Goal: Transaction & Acquisition: Obtain resource

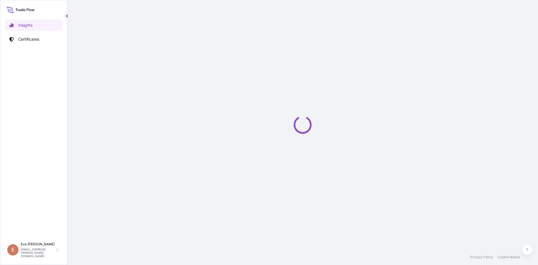
select select "2025"
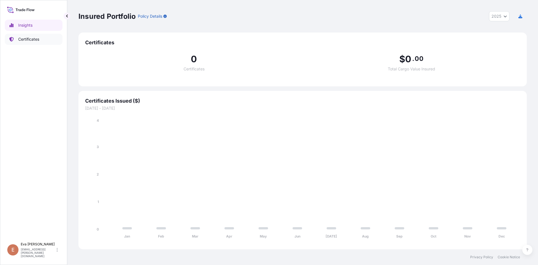
click at [24, 41] on p "Certificates" at bounding box center [28, 39] width 21 height 6
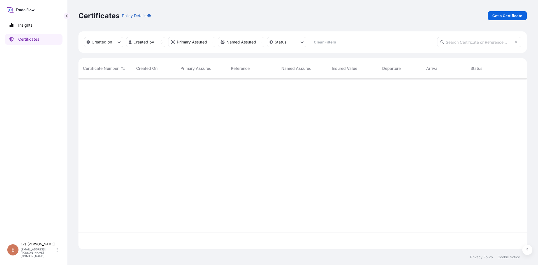
scroll to position [170, 444]
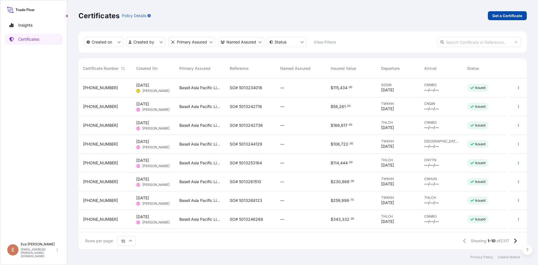
click at [502, 15] on p "Get a Certificate" at bounding box center [508, 16] width 30 height 6
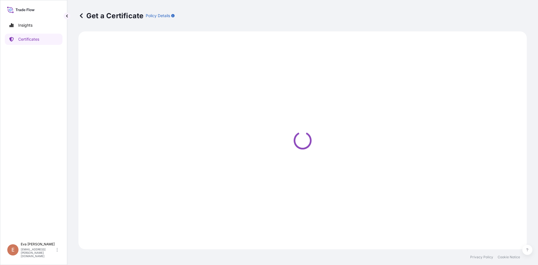
select select "Sea"
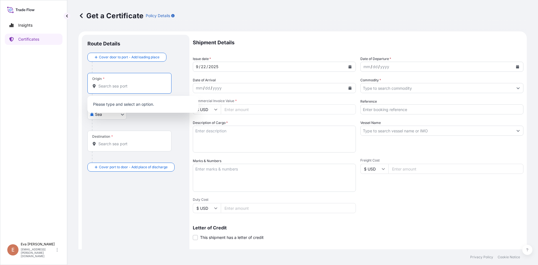
click at [135, 87] on input "Origin *" at bounding box center [131, 86] width 66 height 6
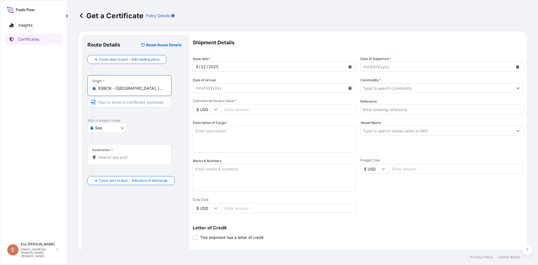
type input "ESBCN - [GEOGRAPHIC_DATA], [GEOGRAPHIC_DATA]"
click at [118, 161] on div "Destination *" at bounding box center [129, 154] width 84 height 21
click at [118, 160] on input "Destination *" at bounding box center [131, 158] width 66 height 6
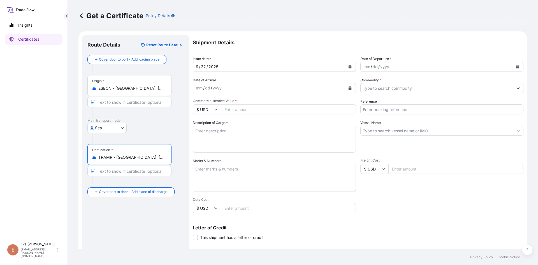
type input "TRAMR - [GEOGRAPHIC_DATA], [GEOGRAPHIC_DATA]"
click at [401, 67] on div "mm / dd / yyyy" at bounding box center [437, 67] width 153 height 10
click at [517, 67] on icon "Calendar" at bounding box center [518, 66] width 3 height 3
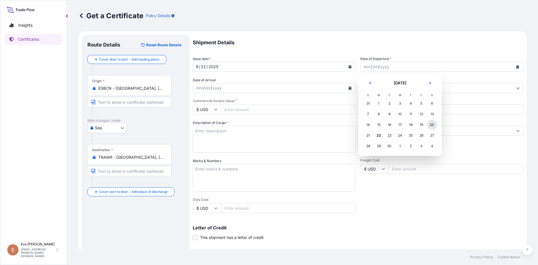
click at [431, 125] on div "20" at bounding box center [432, 125] width 10 height 10
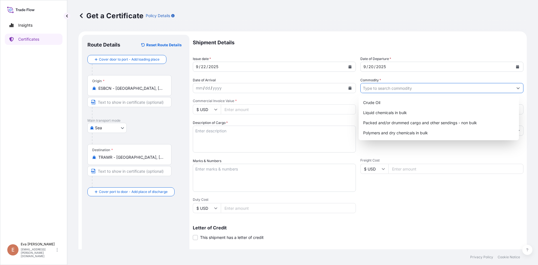
click at [383, 88] on input "Commodity *" at bounding box center [437, 88] width 153 height 10
click at [399, 126] on div "Packed and/or drummed cargo and other sendings - non bulk" at bounding box center [439, 123] width 156 height 10
type input "Packed and/or drummed cargo and other sendings - non bulk"
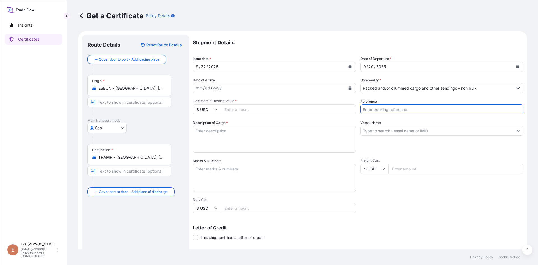
click at [395, 111] on input "Reference" at bounding box center [442, 109] width 163 height 10
type input "1625207691"
click at [211, 109] on input "$ USD" at bounding box center [207, 109] width 28 height 10
click at [202, 123] on div "€ EUR" at bounding box center [207, 124] width 24 height 11
type input "€ EUR"
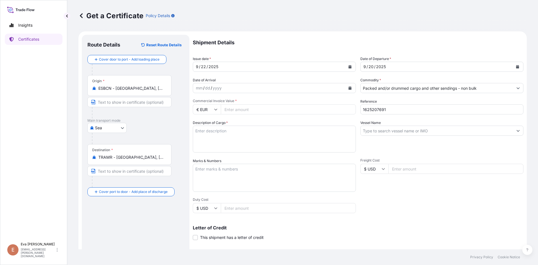
click at [249, 108] on input "Commercial Invoice Value *" at bounding box center [288, 109] width 135 height 10
type input "35763.75"
click at [238, 132] on textarea "Description of Cargo *" at bounding box center [274, 139] width 163 height 27
type textarea "1x40 pal"
click at [391, 132] on input "Vessel Name" at bounding box center [437, 131] width 153 height 10
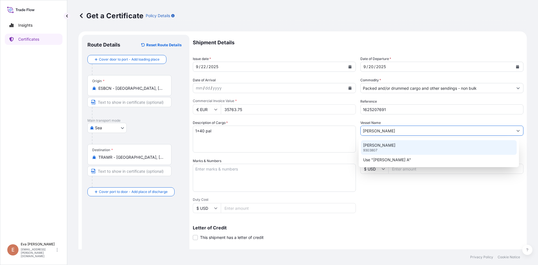
click at [391, 146] on div "[PERSON_NAME] A 9303807" at bounding box center [439, 147] width 156 height 15
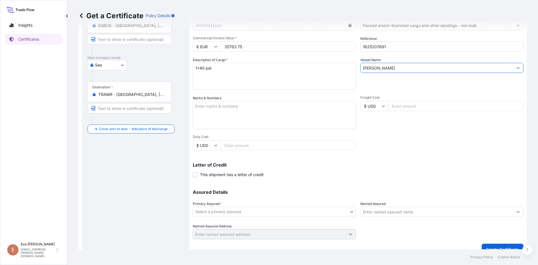
scroll to position [72, 0]
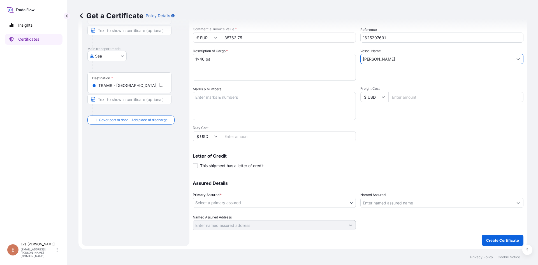
type input "[PERSON_NAME]"
click at [235, 202] on body "0 options available. 2 options available. Insights Certificates E [PERSON_NAME]…" at bounding box center [269, 132] width 538 height 265
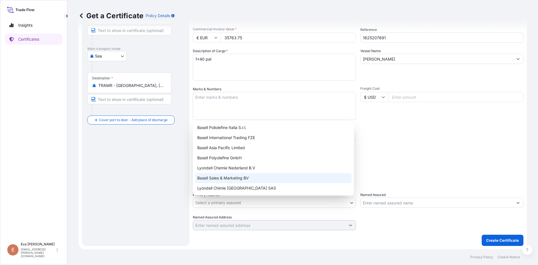
click at [230, 180] on div "Basell Sales & Marketing BV" at bounding box center [273, 178] width 157 height 10
select select "32164"
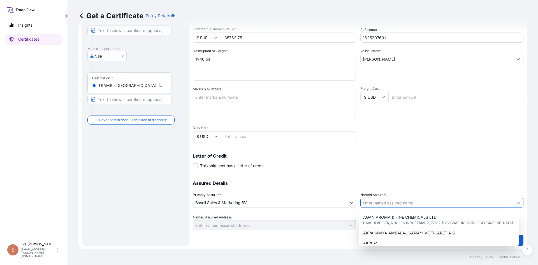
click at [374, 205] on input "Named Assured" at bounding box center [437, 203] width 153 height 10
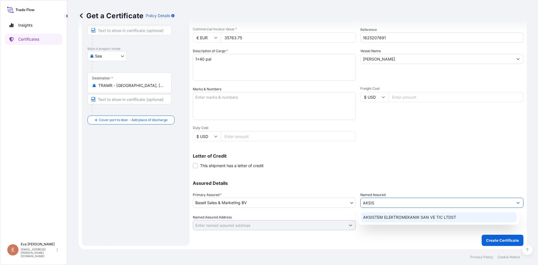
click at [419, 220] on div "AKSISTEM ELEKTROMEKANIK SAN VE TIC LTDST" at bounding box center [439, 217] width 156 height 10
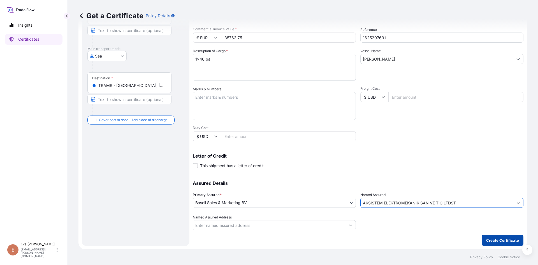
type input "AKSISTEM ELEKTROMEKANIK SAN VE TIC LTDST"
click at [496, 241] on p "Create Certificate" at bounding box center [503, 241] width 33 height 6
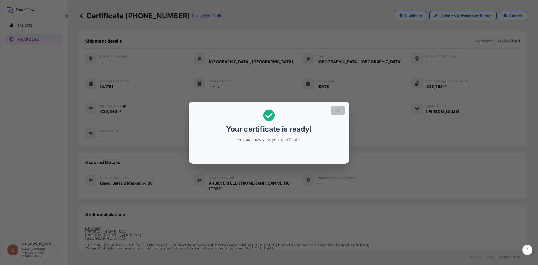
click at [340, 108] on icon "button" at bounding box center [338, 110] width 5 height 5
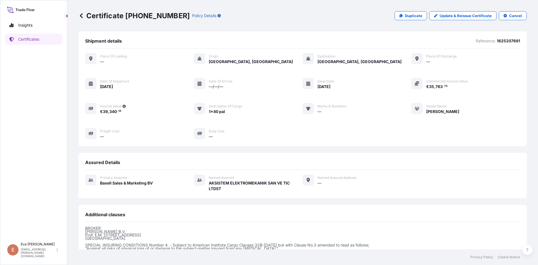
scroll to position [67, 0]
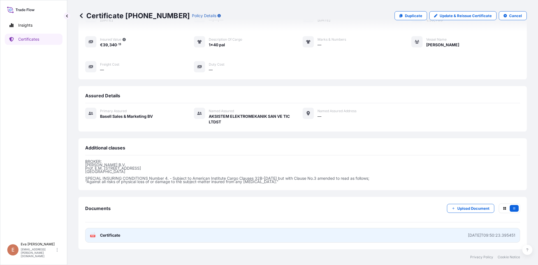
click at [110, 238] on link "PDF Certificate [DATE]T09:50:23.395451" at bounding box center [302, 235] width 435 height 15
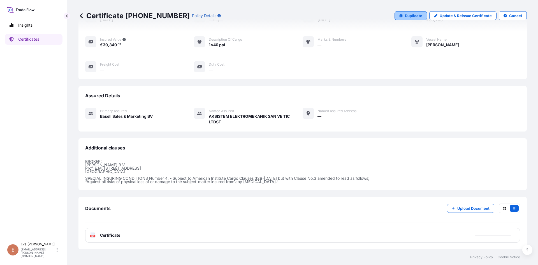
click at [401, 15] on link "Duplicate" at bounding box center [411, 15] width 33 height 9
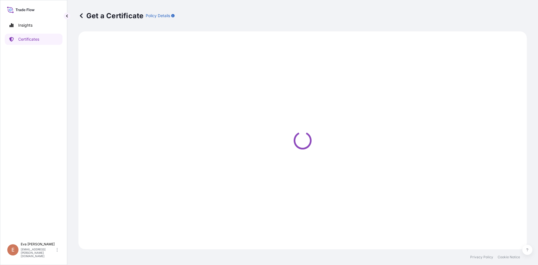
select select "Sea"
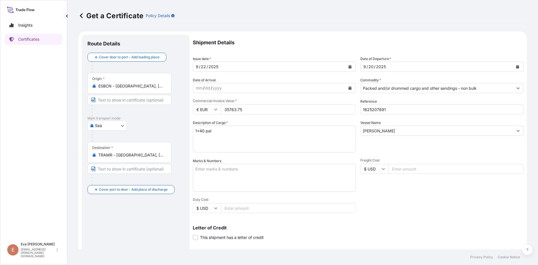
select select "32164"
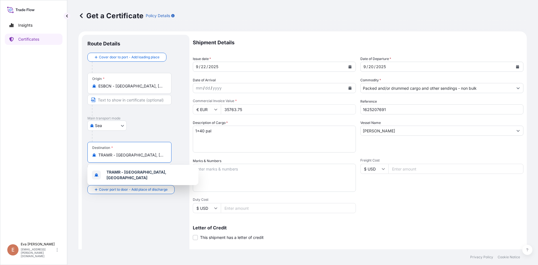
click at [150, 158] on input "TRAMR - [GEOGRAPHIC_DATA], [GEOGRAPHIC_DATA]" at bounding box center [131, 155] width 66 height 6
drag, startPoint x: 153, startPoint y: 156, endPoint x: 68, endPoint y: 154, distance: 84.7
click at [69, 154] on div "Get a Certificate Policy Details Route Details Cover door to port - Add loading…" at bounding box center [302, 124] width 471 height 249
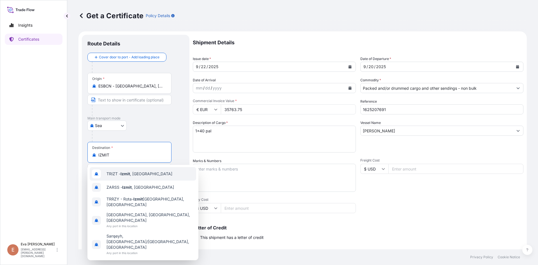
click at [122, 176] on span "TRIZT - [GEOGRAPHIC_DATA] , [GEOGRAPHIC_DATA]" at bounding box center [140, 174] width 66 height 6
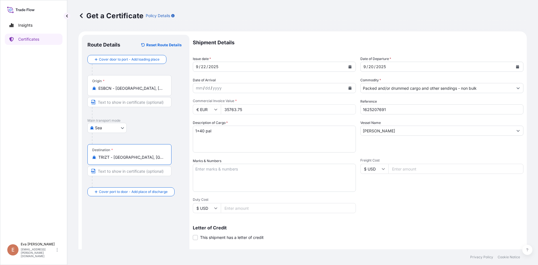
type input "TRIZT - [GEOGRAPHIC_DATA], [GEOGRAPHIC_DATA]"
drag, startPoint x: 385, startPoint y: 111, endPoint x: 375, endPoint y: 111, distance: 10.7
click at [375, 111] on input "1625207691" at bounding box center [442, 109] width 163 height 10
type input "1625206499"
drag, startPoint x: 249, startPoint y: 109, endPoint x: 148, endPoint y: 108, distance: 100.7
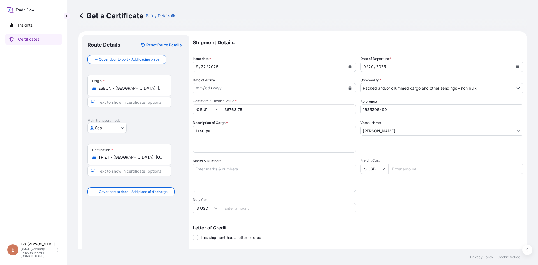
click at [149, 108] on form "Route Details Reset Route Details Cover door to port - Add loading place Place …" at bounding box center [303, 176] width 449 height 290
type input "50688"
drag, startPoint x: 391, startPoint y: 110, endPoint x: 374, endPoint y: 110, distance: 17.4
click at [374, 110] on input "1625206499" at bounding box center [442, 109] width 163 height 10
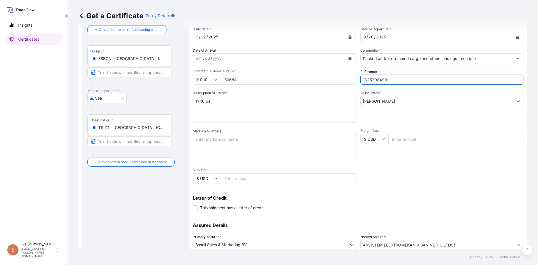
scroll to position [72, 0]
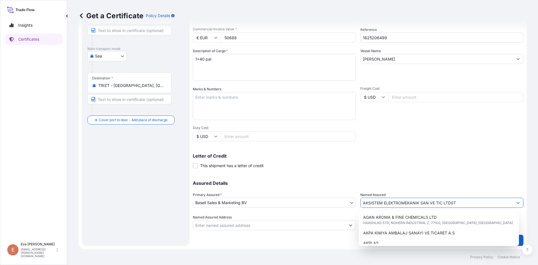
drag, startPoint x: 468, startPoint y: 205, endPoint x: 317, endPoint y: 206, distance: 151.7
click at [317, 206] on div "Assured Details Primary Assured * Basell Sales & Marketing BV Basell Poliolefin…" at bounding box center [358, 202] width 331 height 56
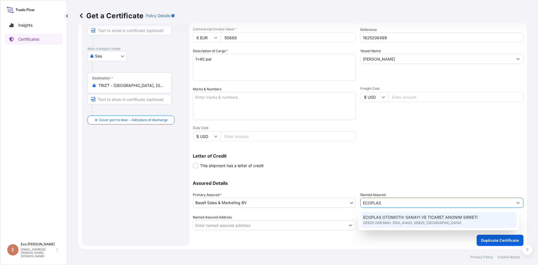
click at [398, 221] on span "GEBZE OSB MAH. 3100, 41400, GEBZE, [GEOGRAPHIC_DATA]" at bounding box center [412, 223] width 98 height 6
type input "ECOPLAS OTOMOTIV SANAYI VE TICARET ANONIM SIRKETI"
type input "GEBZE OSB MAH. 3100"
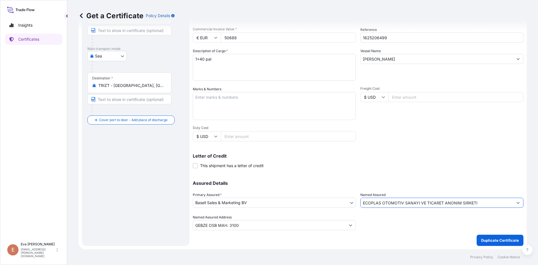
type input "ECOPLAS OTOMOTIV SANAYI VE TICARET ANONIM SIRKETI"
click at [489, 243] on p "Duplicate Certificate" at bounding box center [500, 241] width 38 height 6
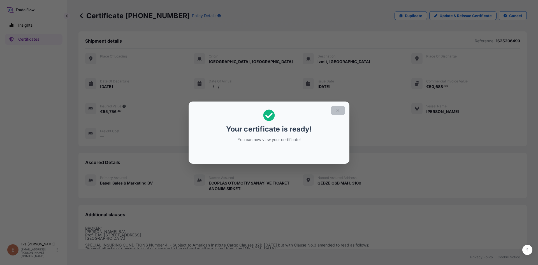
click at [338, 111] on icon "button" at bounding box center [338, 110] width 5 height 5
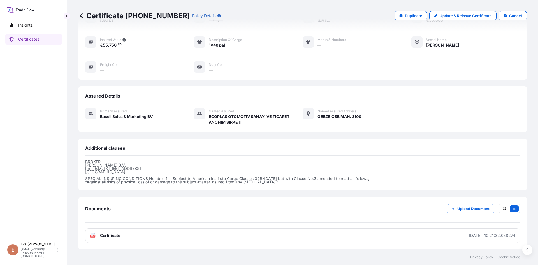
scroll to position [67, 0]
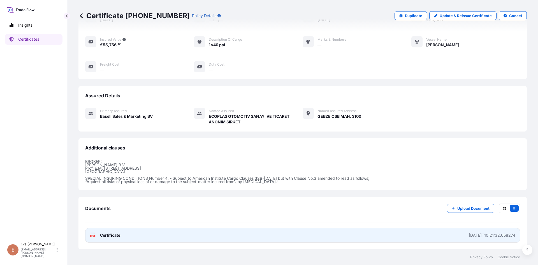
click at [95, 234] on icon "PDF" at bounding box center [93, 235] width 6 height 6
